Goal: Navigation & Orientation: Go to known website

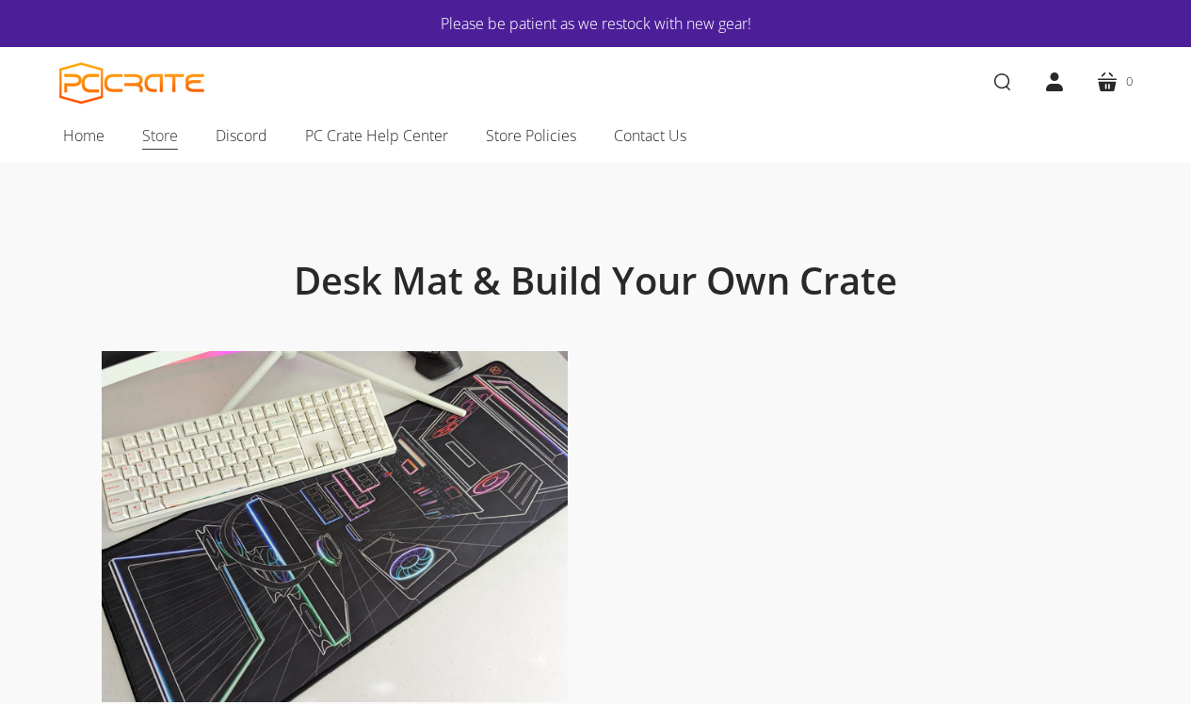
click at [154, 128] on span "Store" at bounding box center [160, 135] width 36 height 24
click at [85, 148] on link "Home" at bounding box center [83, 136] width 79 height 40
